Goal: Task Accomplishment & Management: Use online tool/utility

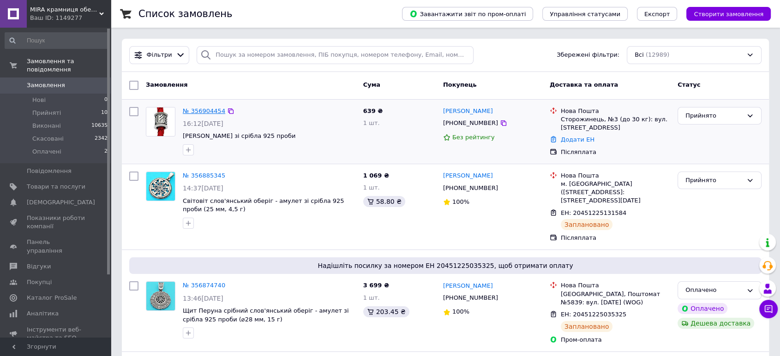
click at [209, 110] on link "№ 356904454" at bounding box center [204, 110] width 42 height 7
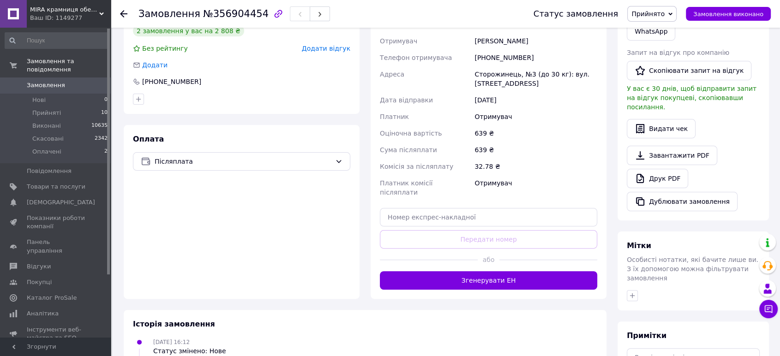
scroll to position [250, 0]
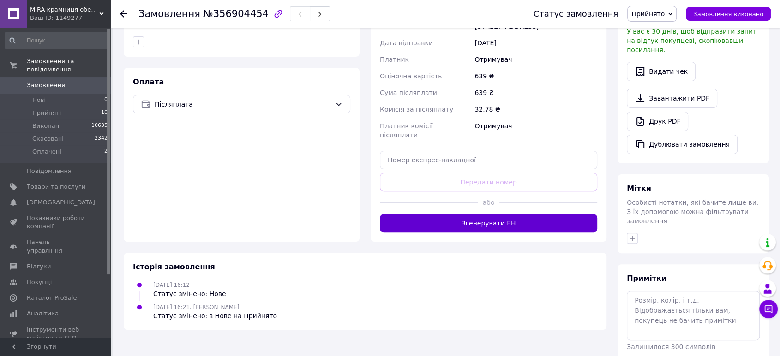
click at [478, 214] on button "Згенерувати ЕН" at bounding box center [488, 223] width 217 height 18
